Goal: Navigation & Orientation: Find specific page/section

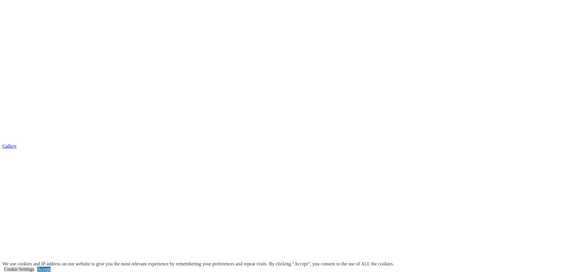
scroll to position [1133, 0]
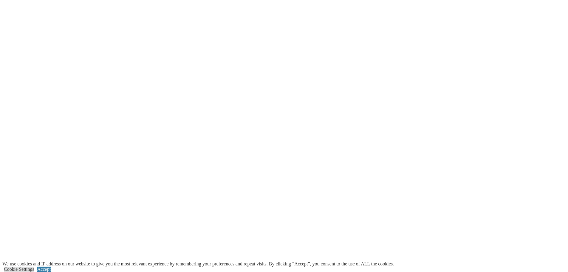
scroll to position [0, 0]
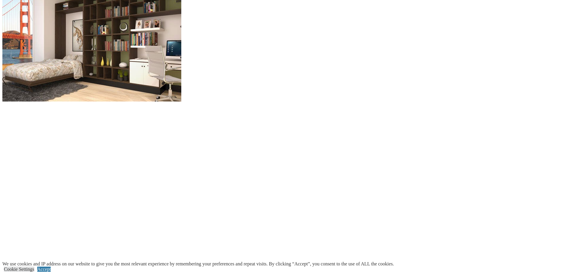
scroll to position [619, 0]
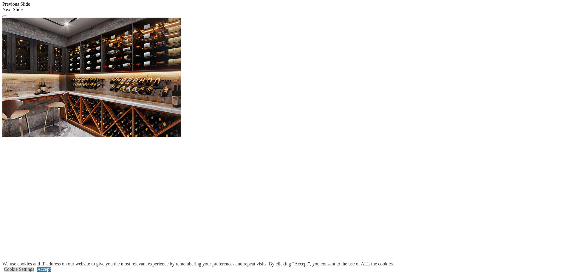
scroll to position [596, 0]
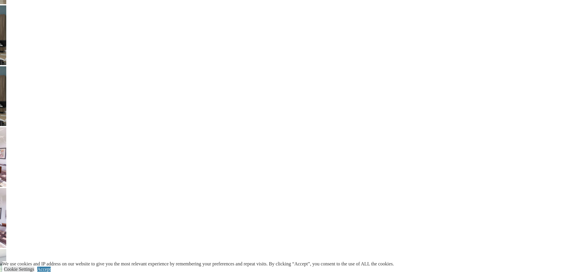
scroll to position [1252, 0]
